Goal: Task Accomplishment & Management: Manage account settings

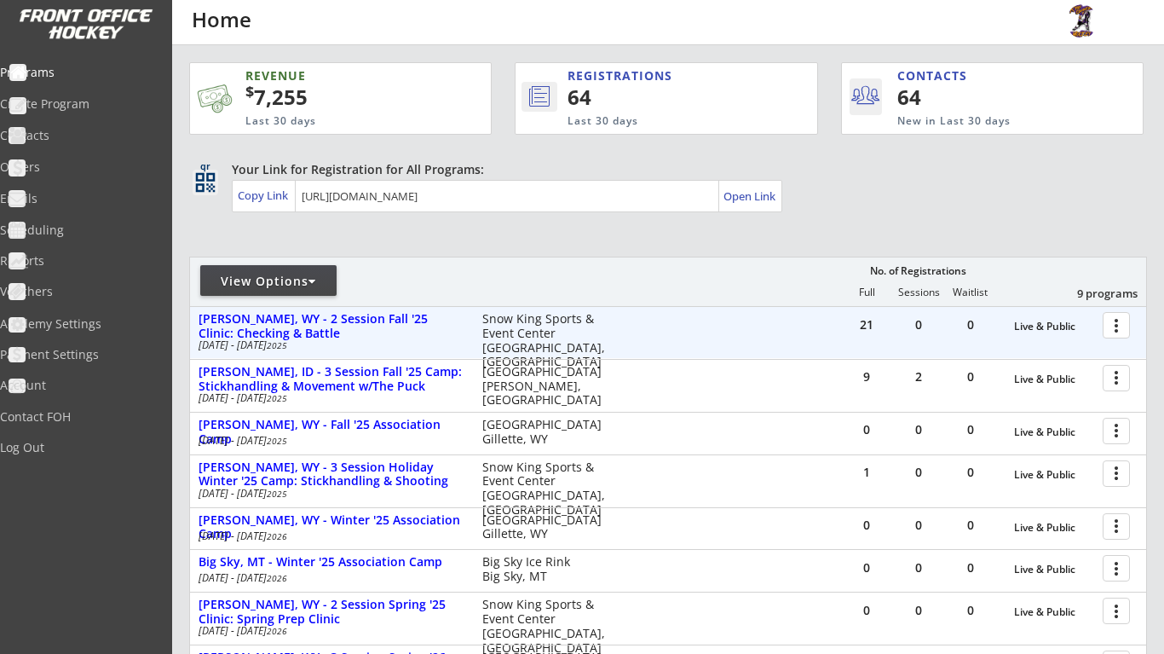
click at [1110, 321] on div at bounding box center [1119, 324] width 30 height 30
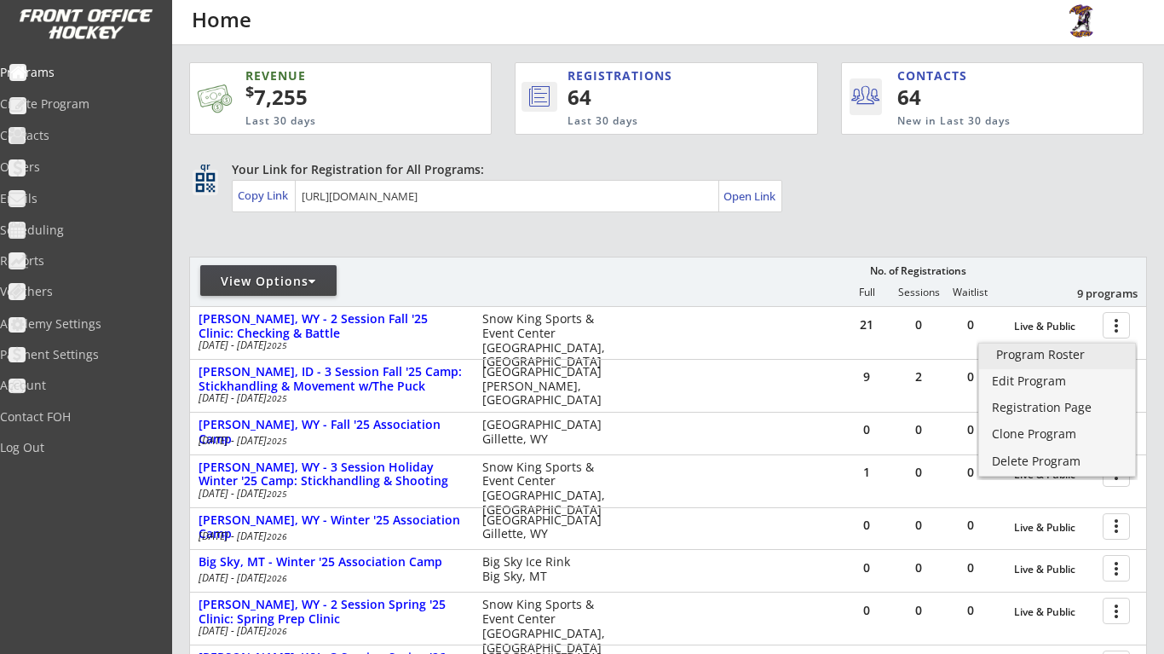
click at [1090, 356] on div "Program Roster" at bounding box center [1057, 354] width 122 height 12
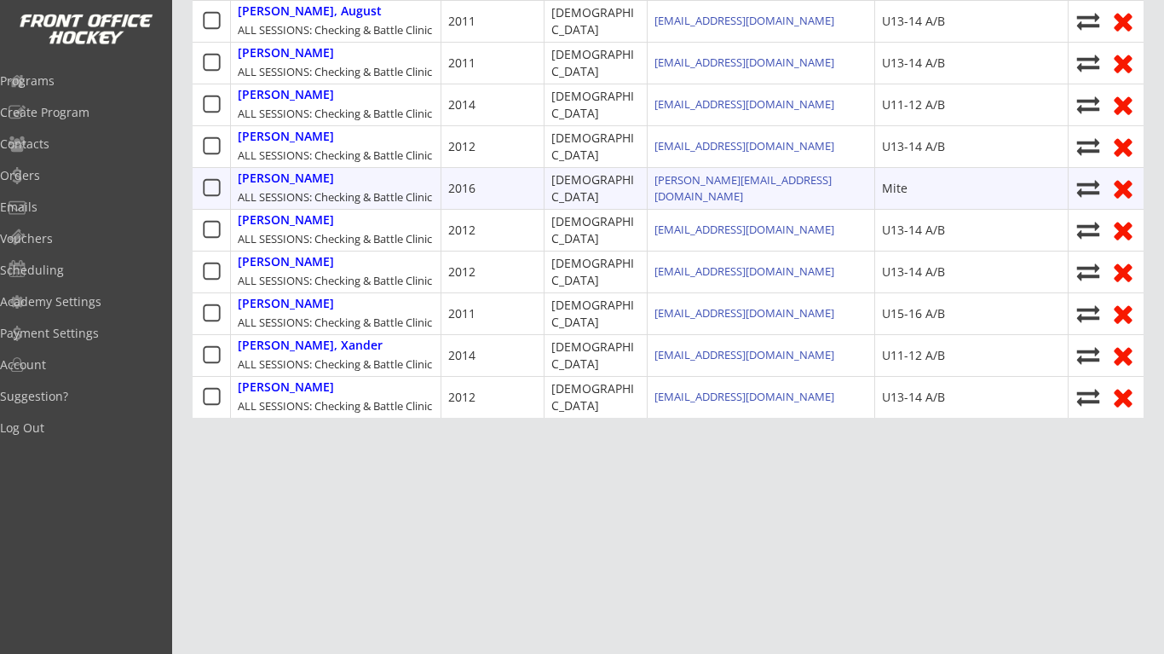
scroll to position [906, 0]
click at [300, 186] on div "[PERSON_NAME]" at bounding box center [286, 178] width 96 height 14
select select ""Mite""
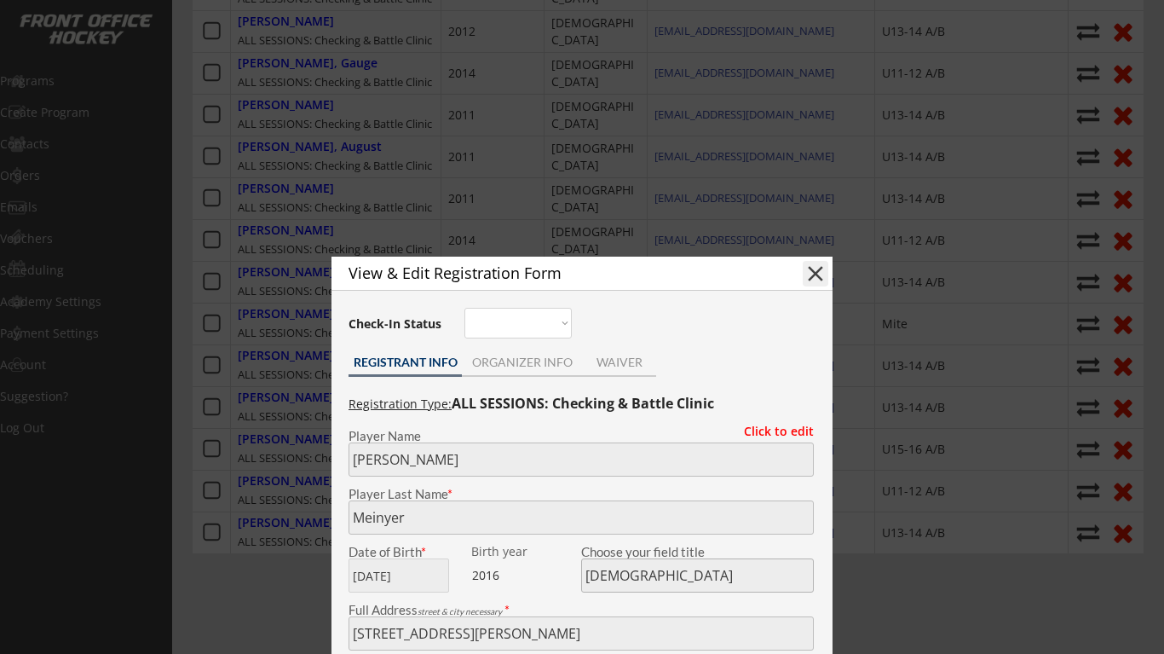
scroll to position [597, 0]
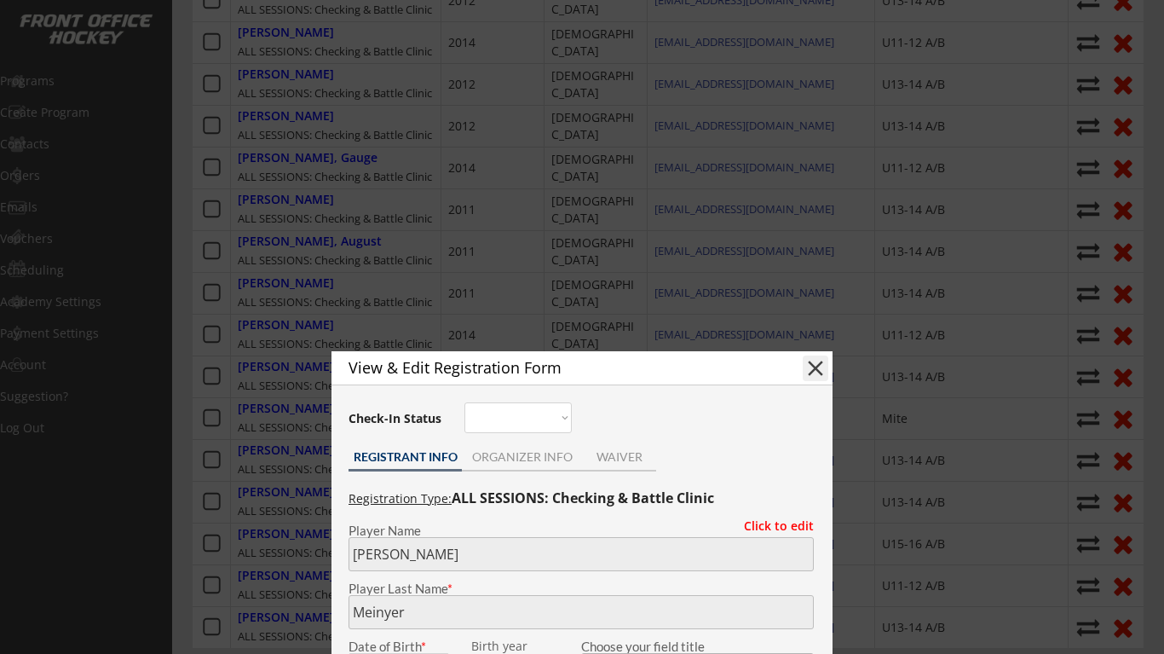
click at [809, 367] on button "close" at bounding box center [816, 368] width 26 height 26
select select ""PLACEHOLDER_1427118222253""
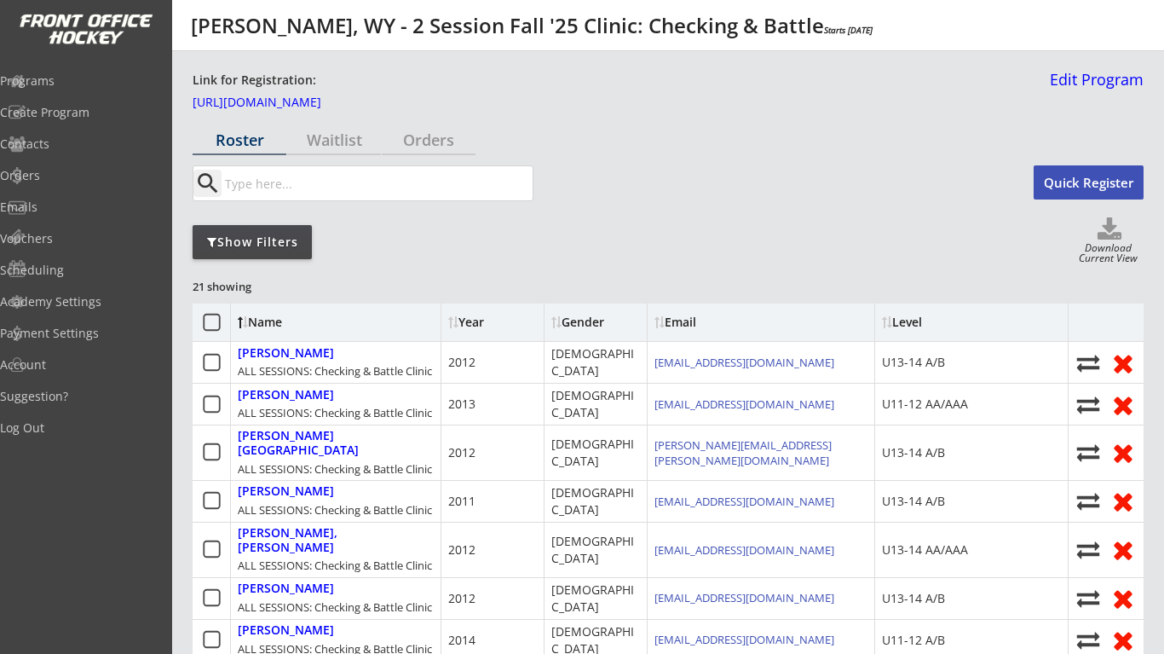
scroll to position [0, 0]
